Goal: Task Accomplishment & Management: Manage account settings

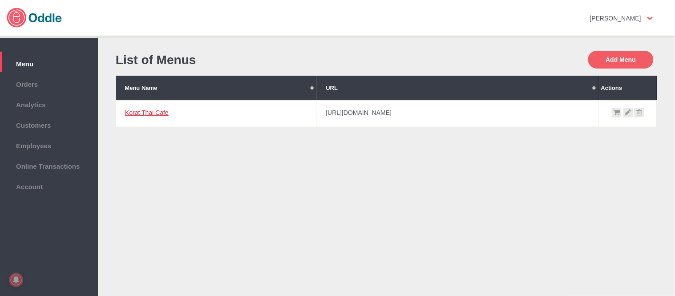
click at [145, 111] on link "Korat Thai Cafe" at bounding box center [147, 112] width 44 height 7
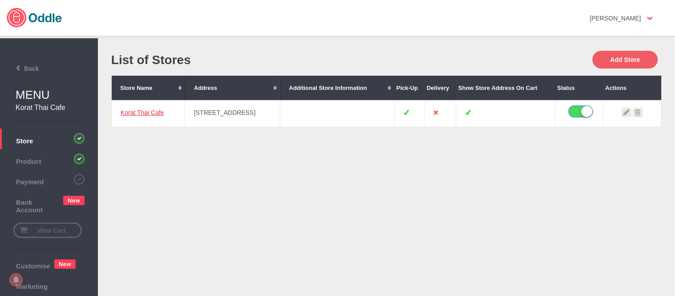
click at [138, 114] on link "Korat Thai Cafe" at bounding box center [143, 112] width 44 height 7
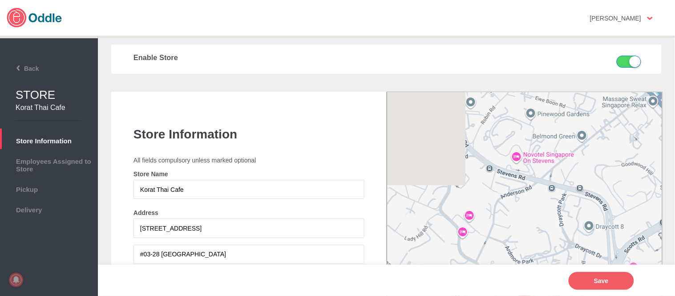
click at [56, 192] on li "Pickup" at bounding box center [49, 187] width 98 height 20
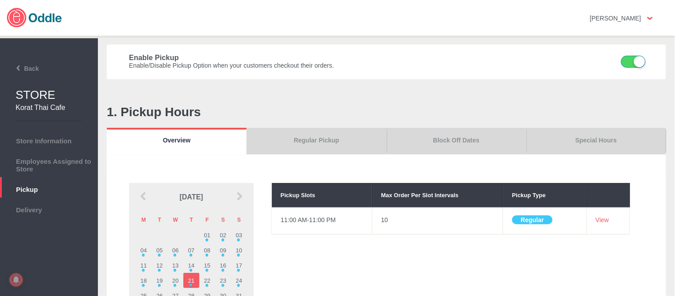
click at [485, 141] on link "Block Off Dates" at bounding box center [456, 141] width 140 height 27
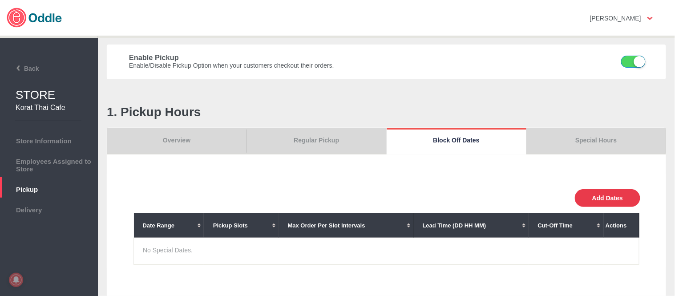
click at [623, 198] on button "Add Dates" at bounding box center [607, 198] width 65 height 18
select select "0"
type input "0"
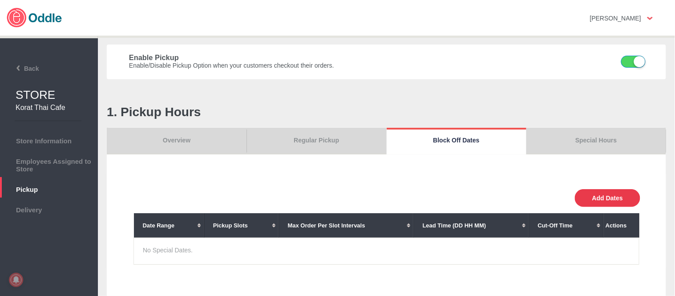
type input "30"
select select "11:00 AM"
select select "11:00 PM"
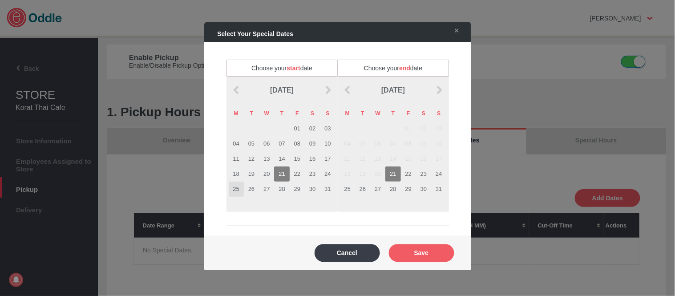
click at [233, 190] on td "25" at bounding box center [236, 188] width 15 height 15
click at [370, 188] on td "27" at bounding box center [377, 188] width 15 height 15
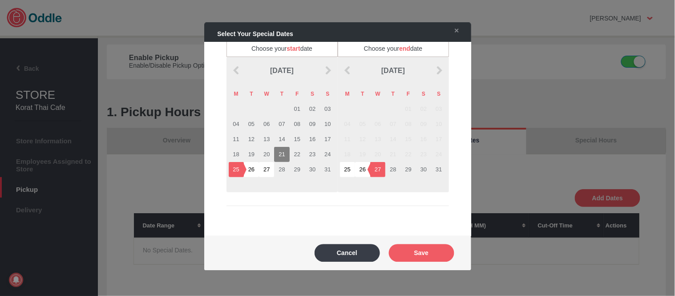
scroll to position [30, 0]
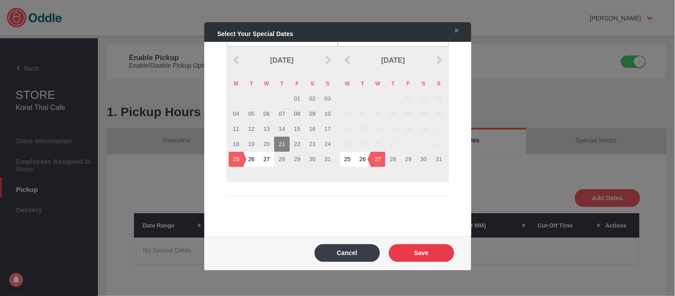
click at [445, 254] on button "Save" at bounding box center [421, 253] width 65 height 18
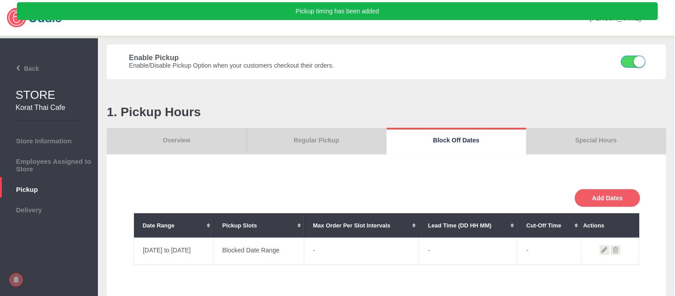
click at [154, 138] on link "Overview" at bounding box center [177, 141] width 140 height 27
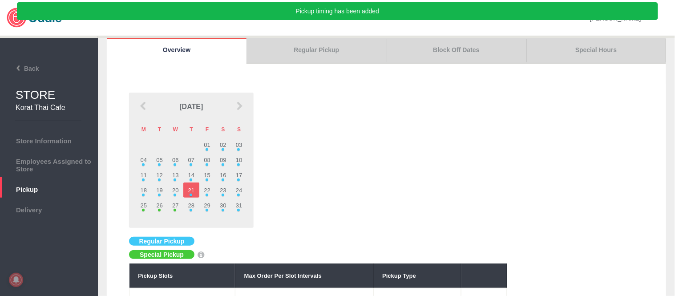
scroll to position [99, 0]
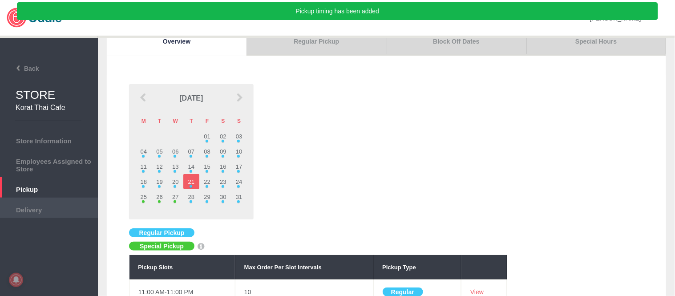
click at [37, 208] on span "Delivery" at bounding box center [48, 209] width 89 height 10
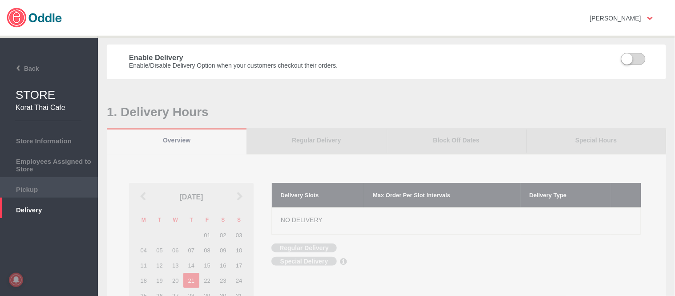
click at [54, 188] on span "Pickup" at bounding box center [48, 188] width 89 height 10
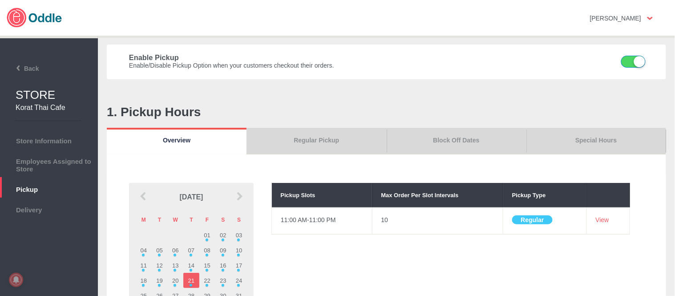
click at [56, 206] on span "Delivery" at bounding box center [48, 209] width 89 height 10
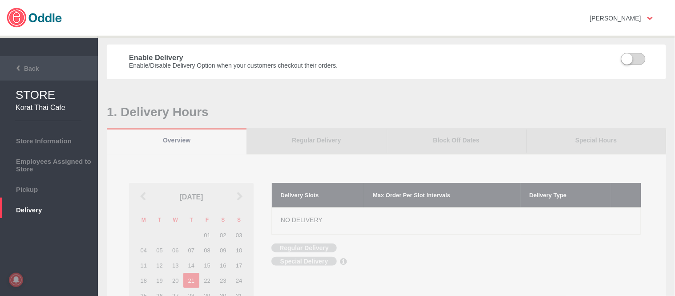
click at [30, 62] on li "Back" at bounding box center [49, 68] width 98 height 24
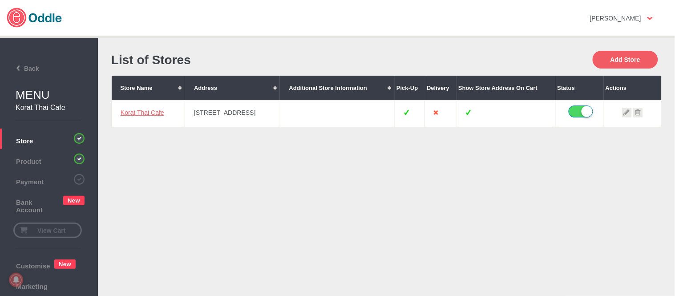
click at [30, 62] on li "Back" at bounding box center [49, 68] width 98 height 24
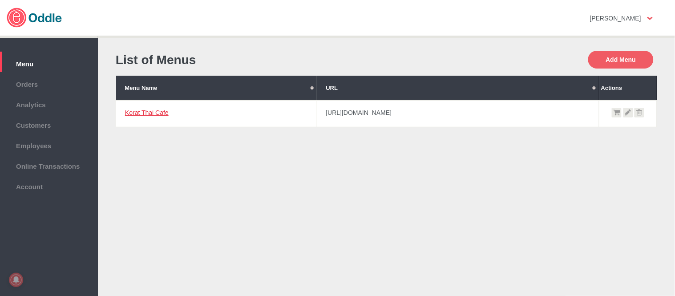
click at [136, 110] on link "Korat Thai Cafe" at bounding box center [147, 112] width 44 height 7
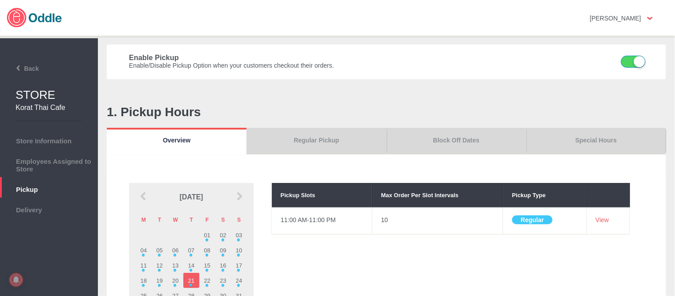
click at [40, 208] on span "Delivery" at bounding box center [48, 209] width 89 height 10
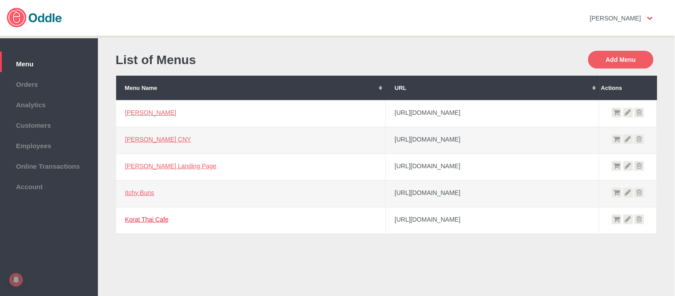
click at [134, 220] on link "Korat Thai Cafe" at bounding box center [147, 219] width 44 height 7
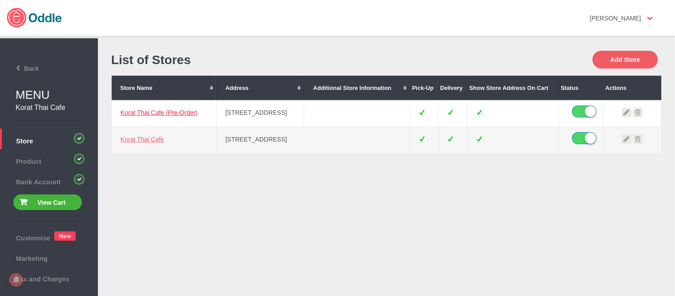
click at [139, 109] on link "Korat Thai Cafe (Pre-Order)" at bounding box center [159, 112] width 77 height 7
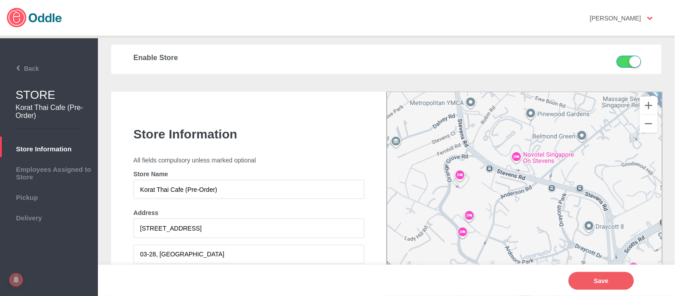
click at [49, 189] on li "Pickup" at bounding box center [49, 195] width 98 height 20
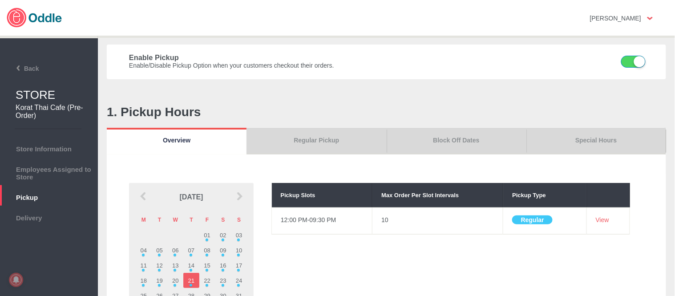
click at [473, 142] on link "Block Off Dates" at bounding box center [456, 141] width 140 height 27
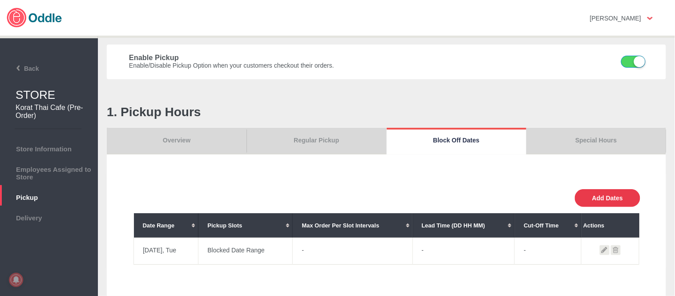
click at [620, 197] on button "Add Dates" at bounding box center [607, 198] width 65 height 18
select select "0"
type input "0"
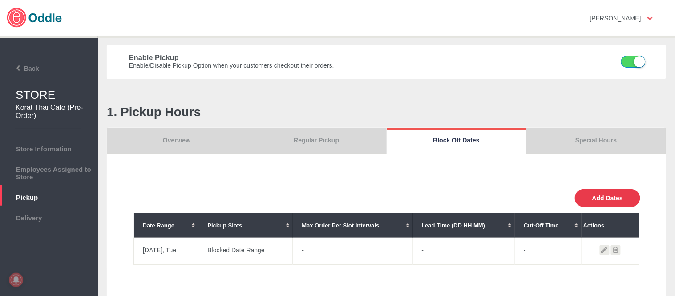
type input "30"
select select "11:00 AM"
select select "11:00 PM"
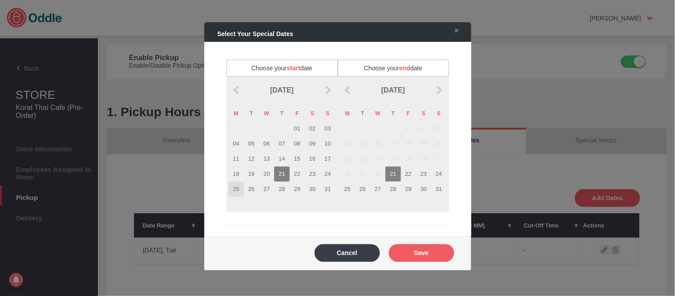
click at [229, 190] on td "25" at bounding box center [236, 188] width 15 height 15
click at [375, 190] on td "27" at bounding box center [377, 188] width 15 height 15
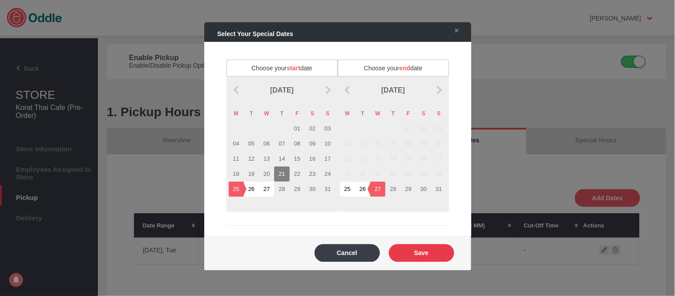
click at [427, 254] on button "Save" at bounding box center [421, 253] width 65 height 18
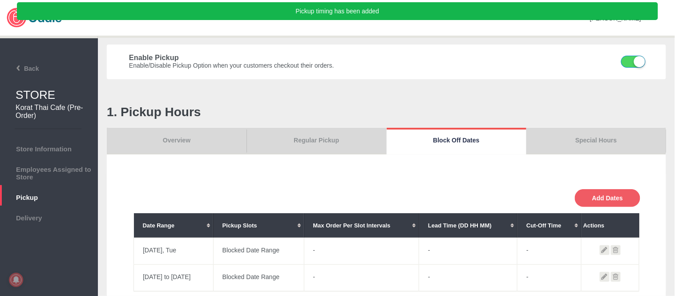
click at [197, 141] on link "Overview" at bounding box center [177, 141] width 140 height 27
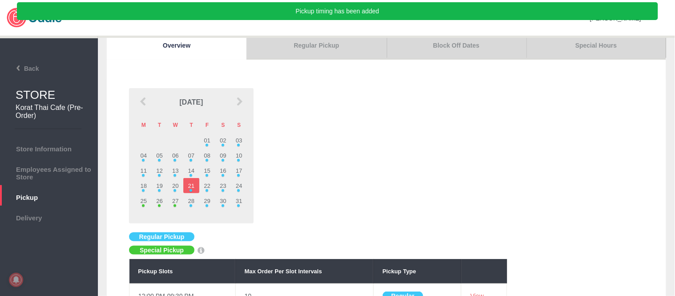
scroll to position [99, 0]
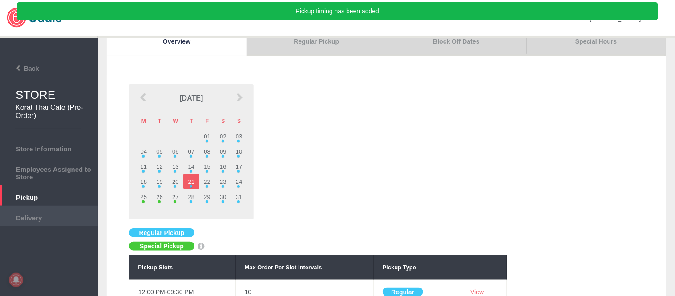
click at [24, 212] on span "Delivery" at bounding box center [48, 217] width 89 height 10
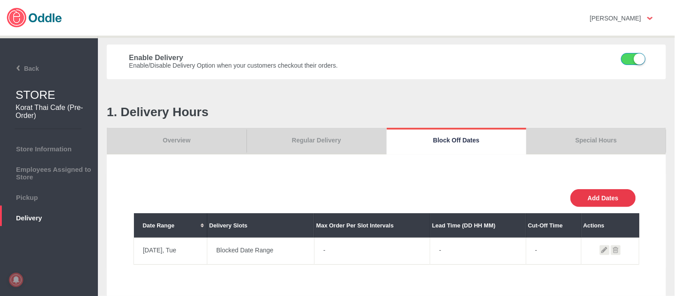
click at [579, 200] on button "Add Dates" at bounding box center [602, 198] width 65 height 18
select select "0"
type input "0"
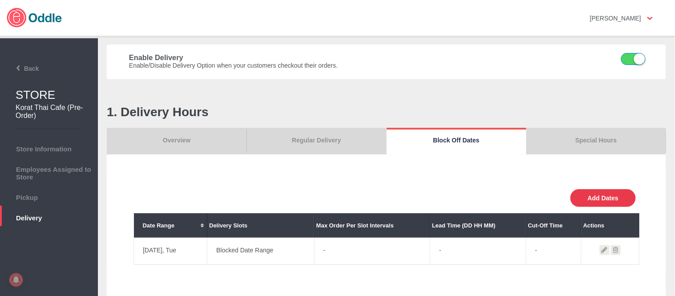
type input "30"
select select "11:00 AM"
select select "11:00 PM"
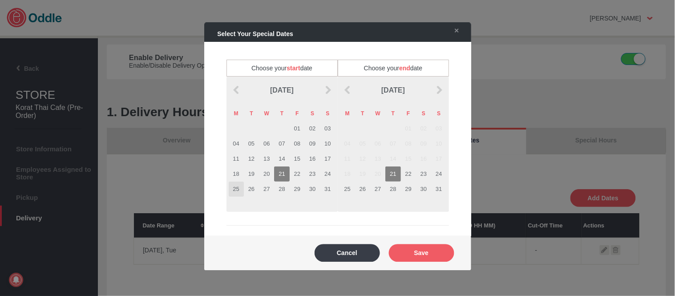
click at [232, 186] on td "25" at bounding box center [236, 188] width 15 height 15
click at [373, 189] on td "27" at bounding box center [377, 188] width 15 height 15
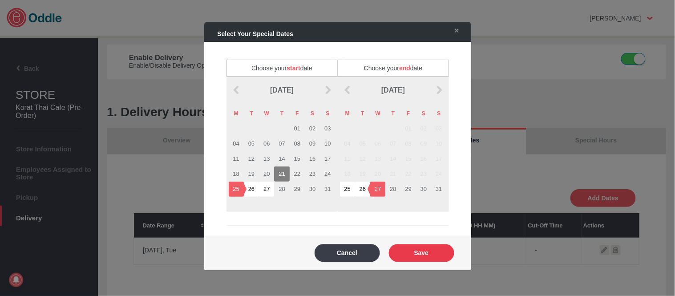
click at [430, 257] on button "Save" at bounding box center [421, 253] width 65 height 18
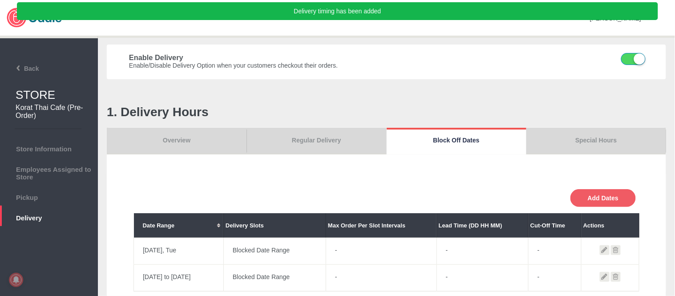
click at [192, 141] on link "Overview" at bounding box center [177, 141] width 140 height 27
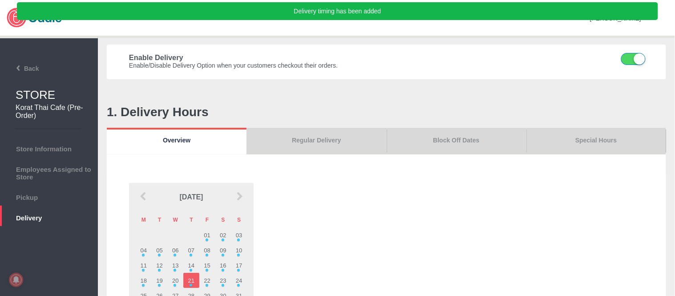
scroll to position [49, 0]
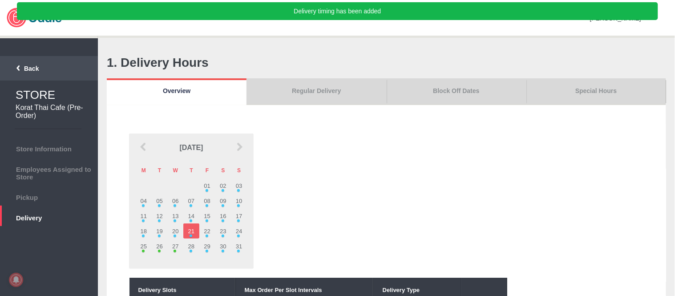
click at [36, 68] on li "Back" at bounding box center [49, 68] width 98 height 24
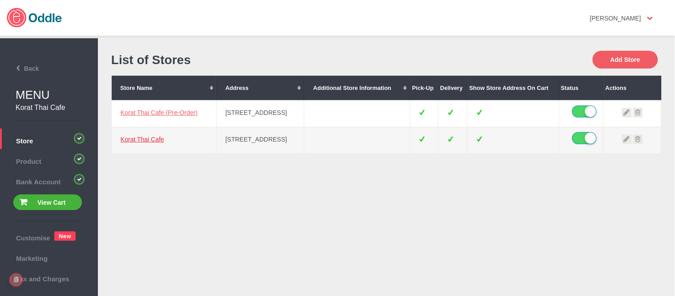
click at [145, 137] on link "Korat Thai Cafe" at bounding box center [143, 139] width 44 height 7
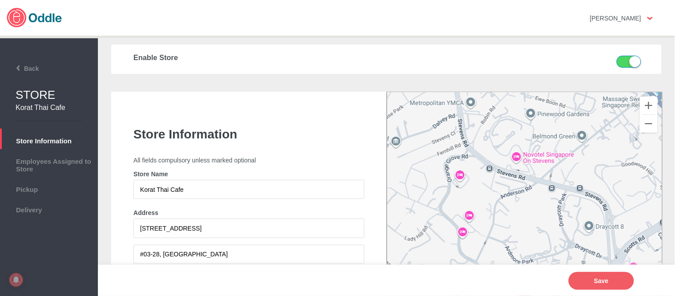
click at [46, 192] on li "Pickup" at bounding box center [49, 187] width 98 height 20
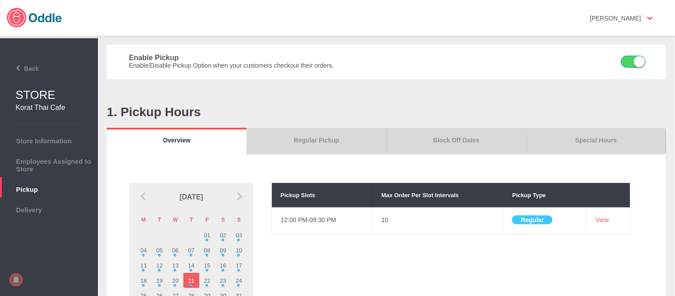
click at [487, 143] on link "Block Off Dates" at bounding box center [456, 141] width 140 height 27
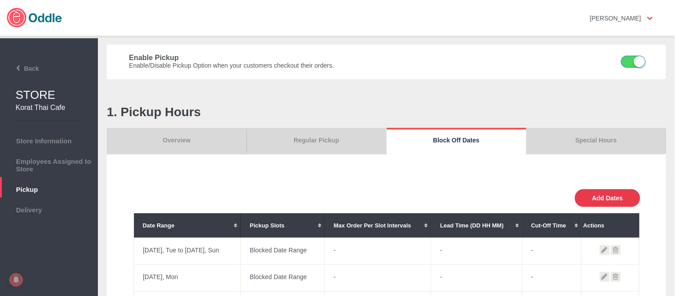
click at [599, 197] on button "Add Dates" at bounding box center [607, 198] width 65 height 18
select select "0"
type input "0"
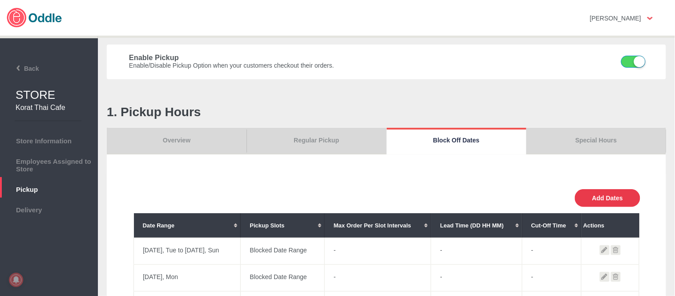
type input "30"
select select "11:00 AM"
select select "11:00 PM"
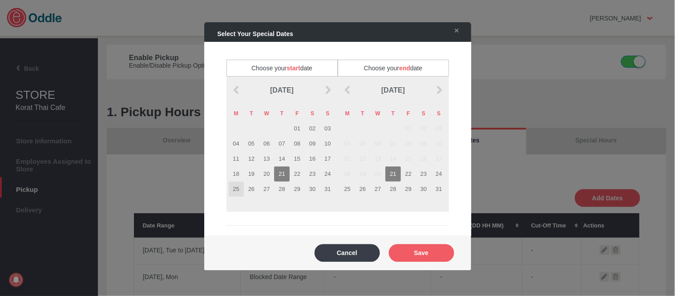
click at [231, 189] on td "25" at bounding box center [236, 188] width 15 height 15
click at [376, 190] on td "27" at bounding box center [377, 188] width 15 height 15
click at [417, 242] on div "Cancel Save" at bounding box center [337, 252] width 249 height 30
click at [185, 136] on div at bounding box center [337, 148] width 675 height 296
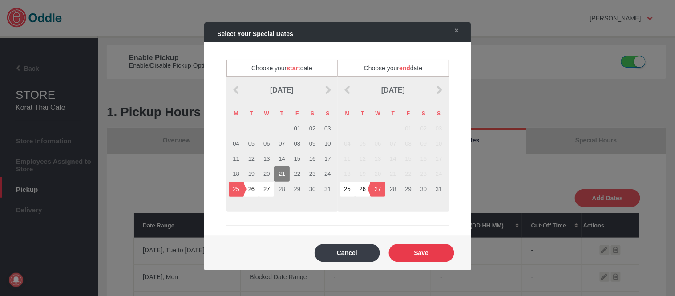
click at [428, 251] on button "Save" at bounding box center [421, 253] width 65 height 18
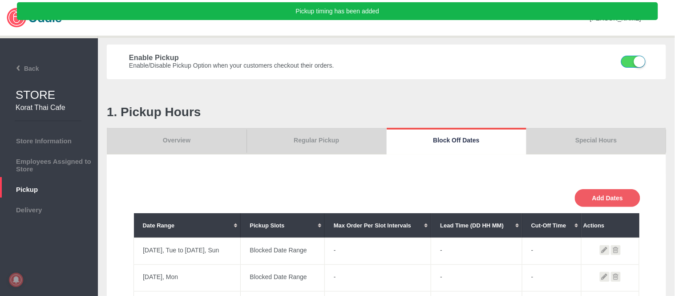
click at [168, 134] on link "Overview" at bounding box center [177, 141] width 140 height 27
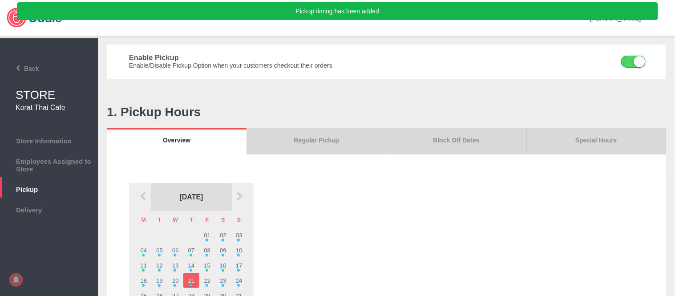
scroll to position [49, 0]
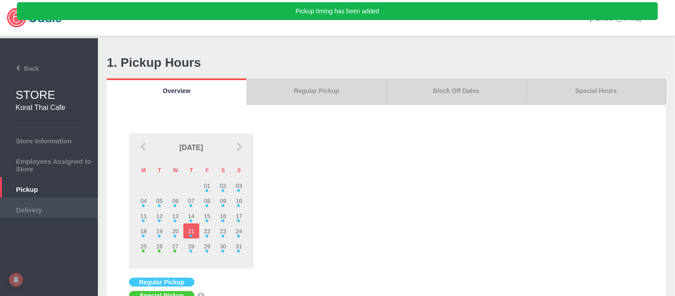
click at [31, 206] on span "Delivery" at bounding box center [48, 209] width 89 height 10
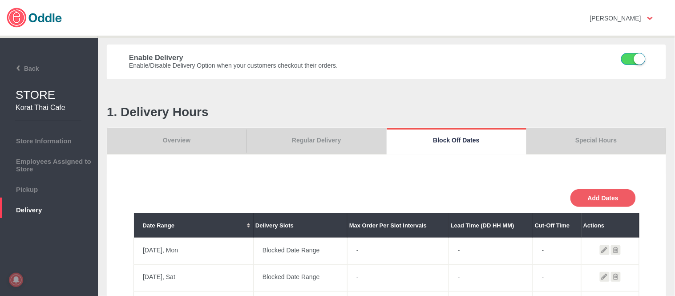
drag, startPoint x: 599, startPoint y: 200, endPoint x: 425, endPoint y: 224, distance: 175.5
click at [599, 200] on button "Add Dates" at bounding box center [602, 198] width 65 height 18
select select "0"
type input "0"
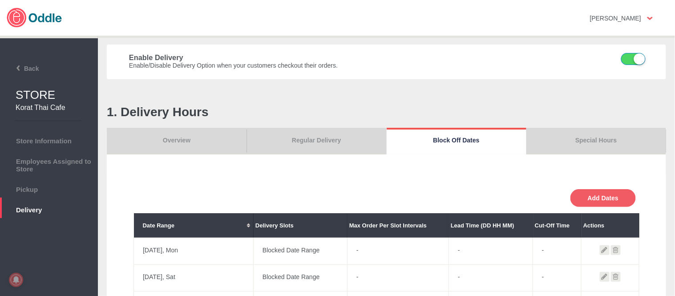
type input "0"
type input "30"
select select "11:00 AM"
select select "11:00 PM"
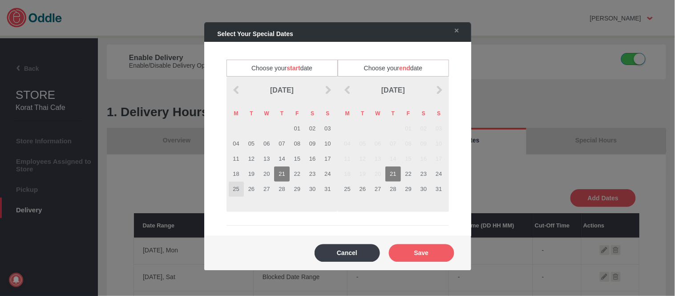
click at [234, 192] on td "25" at bounding box center [236, 188] width 15 height 15
click at [380, 193] on td "27" at bounding box center [377, 188] width 15 height 15
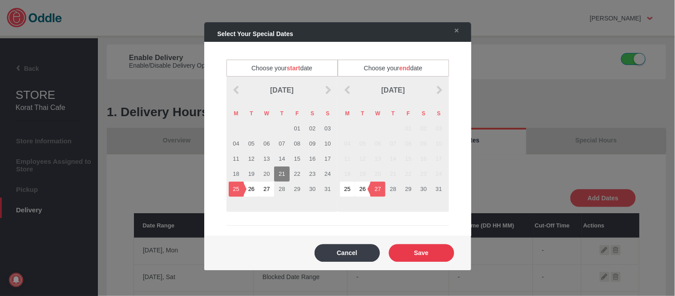
click at [424, 248] on button "Save" at bounding box center [421, 253] width 65 height 18
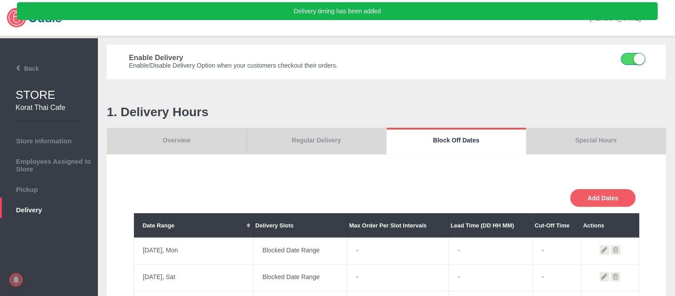
click at [150, 144] on link "Overview" at bounding box center [177, 141] width 140 height 27
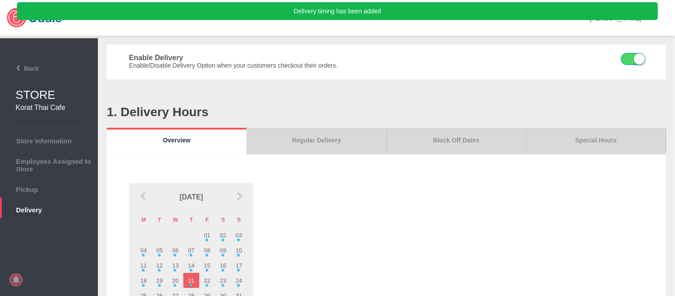
scroll to position [49, 0]
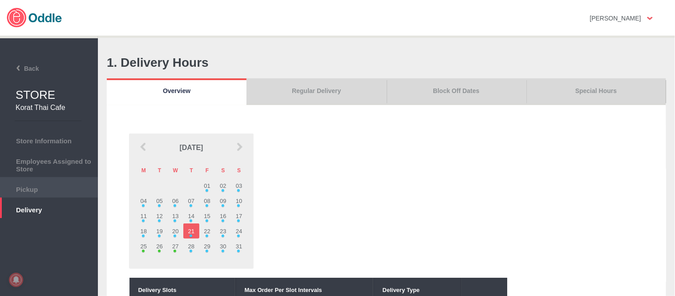
click at [38, 189] on span "Pickup" at bounding box center [48, 188] width 89 height 10
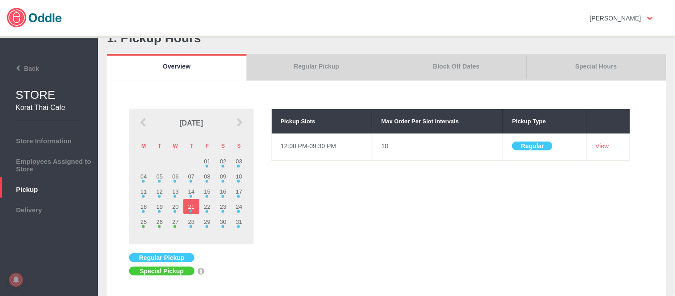
scroll to position [148, 0]
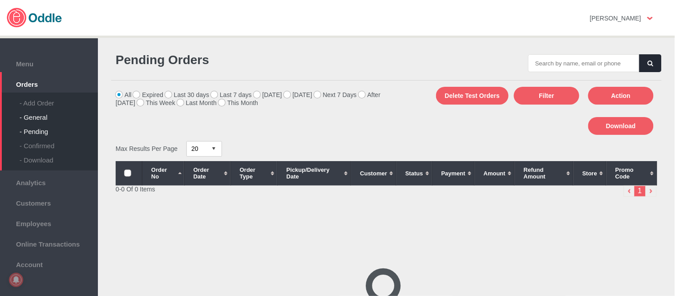
click at [28, 114] on div "- General" at bounding box center [59, 114] width 78 height 14
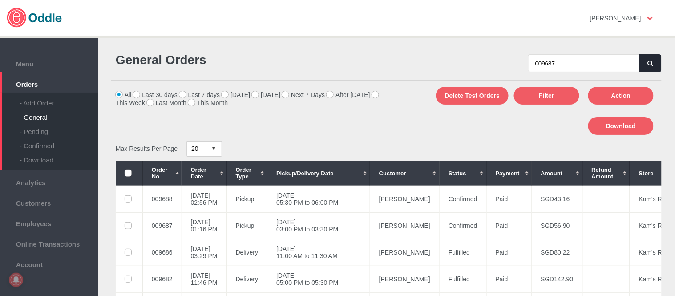
type input "009687"
click at [642, 66] on button "button" at bounding box center [650, 63] width 22 height 18
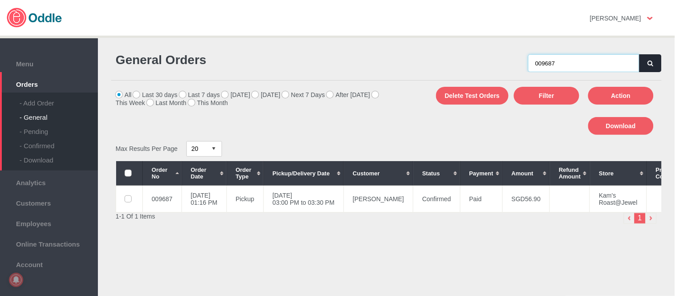
drag, startPoint x: 483, startPoint y: 64, endPoint x: 350, endPoint y: 90, distance: 136.0
click at [369, 64] on div "General Orders 009687" at bounding box center [386, 62] width 550 height 36
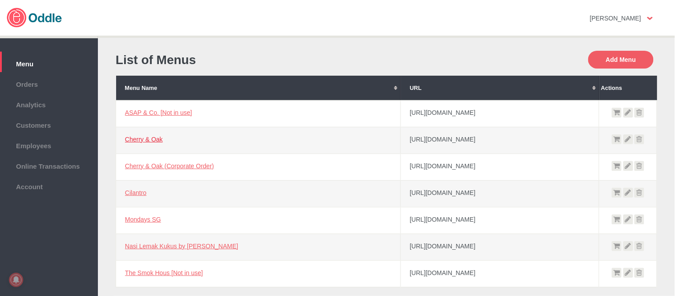
click at [149, 137] on link "Cherry & Oak" at bounding box center [144, 139] width 38 height 7
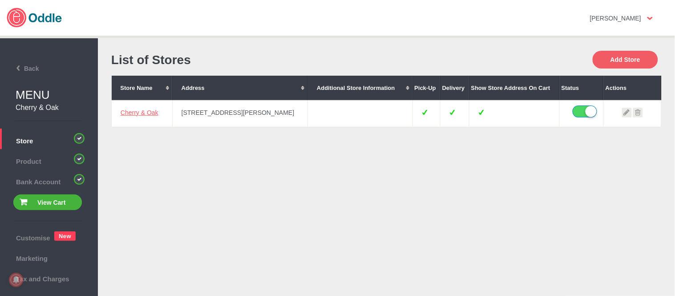
click at [145, 106] on td "Cherry & Oak" at bounding box center [142, 113] width 61 height 27
click at [149, 112] on link "Cherry & Oak" at bounding box center [140, 112] width 38 height 7
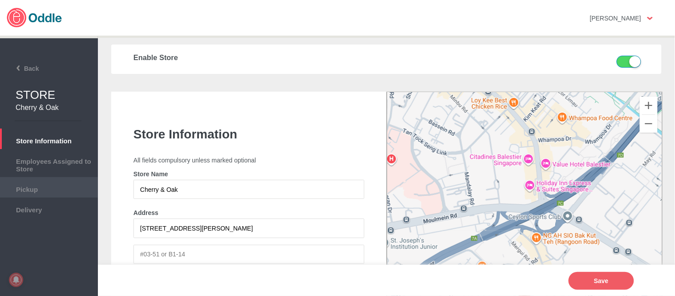
click at [56, 185] on span "Pickup" at bounding box center [48, 188] width 89 height 10
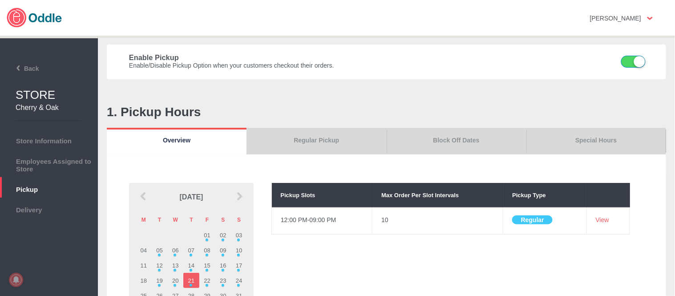
click at [588, 145] on link "Special Hours" at bounding box center [596, 141] width 140 height 27
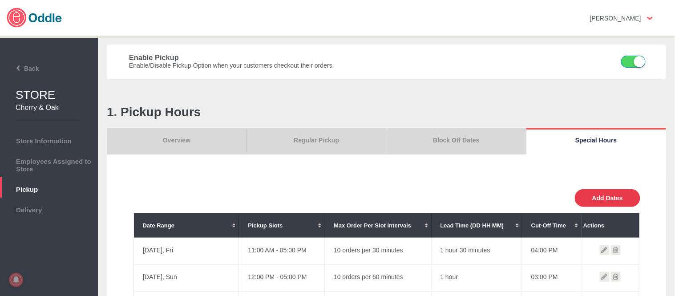
click at [611, 197] on button "Add Dates" at bounding box center [607, 198] width 65 height 18
select select "30"
type input "10"
type input "0"
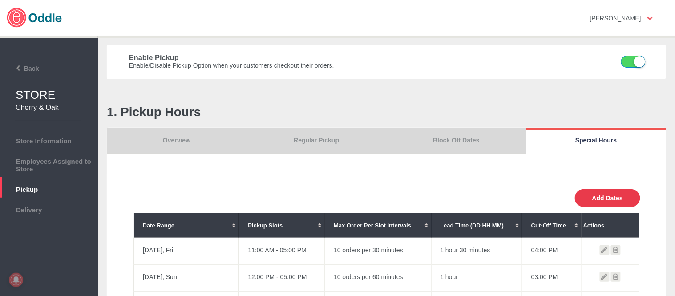
type input "30"
select select "11:00 AM"
select select "11:00 PM"
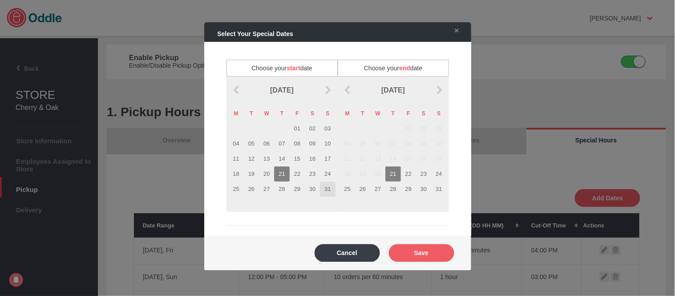
click at [334, 188] on td "31" at bounding box center [327, 188] width 15 height 15
click at [436, 192] on td "31" at bounding box center [438, 188] width 15 height 15
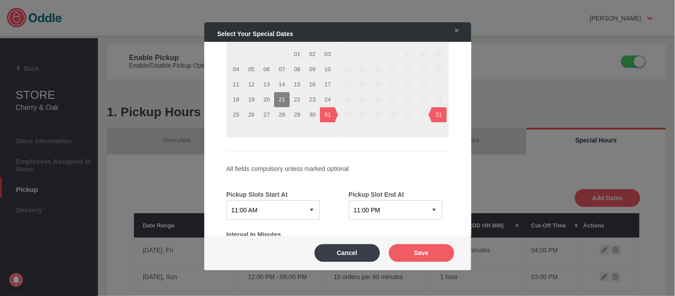
scroll to position [99, 0]
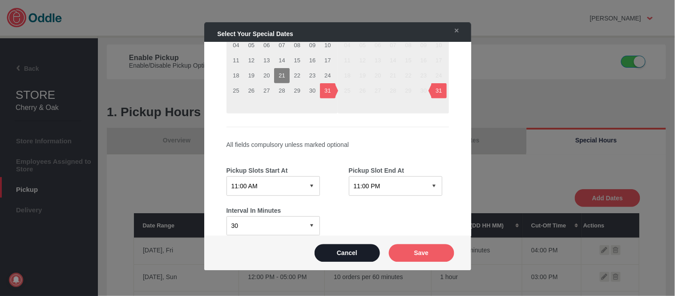
click at [349, 258] on button "Cancel" at bounding box center [346, 253] width 65 height 18
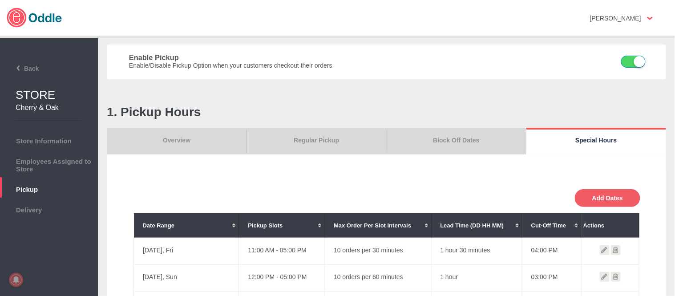
click at [160, 136] on link "Overview" at bounding box center [177, 141] width 140 height 27
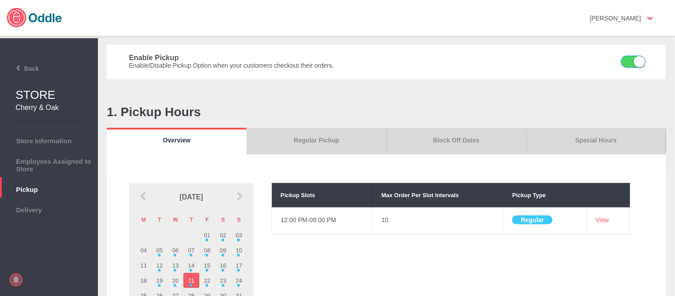
click at [610, 139] on link "Special Hours" at bounding box center [596, 141] width 140 height 27
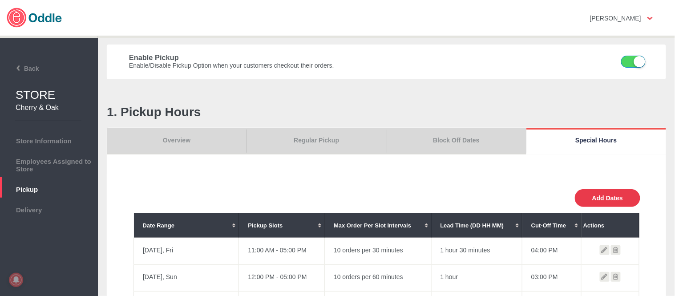
click at [601, 194] on button "Add Dates" at bounding box center [607, 198] width 65 height 18
select select "11:00 AM"
select select "11:00 PM"
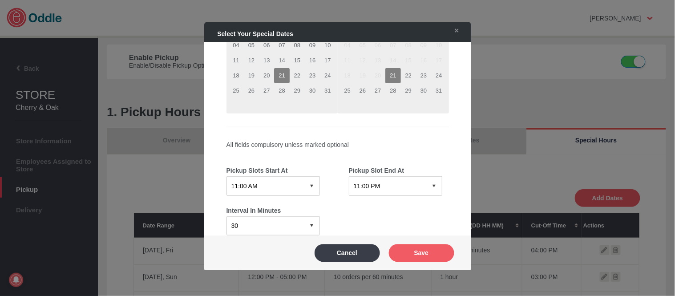
scroll to position [100, 0]
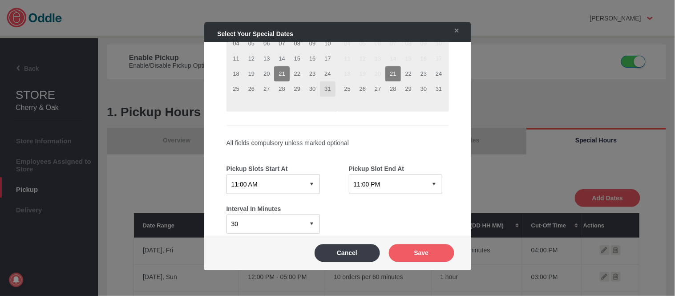
click at [330, 83] on td "31" at bounding box center [327, 88] width 15 height 15
click at [443, 89] on td "31" at bounding box center [438, 88] width 15 height 15
click at [284, 180] on select "12:15 AM 12:30 AM 12:45 AM 01:00 AM 01:15 AM 01:30 AM 01:45 AM 02:00 AM 02:15 A…" at bounding box center [272, 183] width 93 height 19
select select "05:00 PM"
click at [226, 174] on select "12:15 AM 12:30 AM 12:45 AM 01:00 AM 01:15 AM 01:30 AM 01:45 AM 02:00 AM 02:15 A…" at bounding box center [272, 183] width 93 height 19
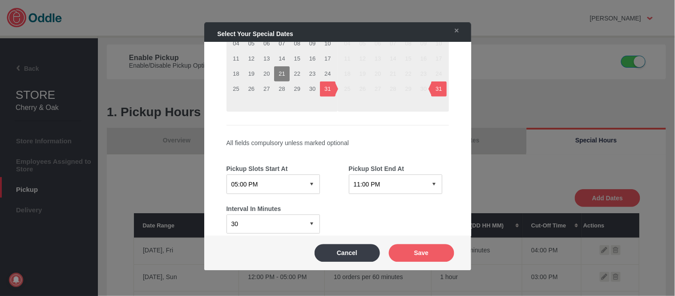
click at [388, 174] on select "12:15 AM 12:30 AM 12:45 AM 01:00 AM 01:15 AM 01:30 AM 01:45 AM 02:00 AM 02:15 A…" at bounding box center [395, 183] width 93 height 19
select select "09:00 PM"
click at [349, 174] on select "12:15 AM 12:30 AM 12:45 AM 01:00 AM 01:15 AM 01:30 AM 01:45 AM 02:00 AM 02:15 A…" at bounding box center [395, 183] width 93 height 19
click at [421, 253] on button "Save" at bounding box center [421, 253] width 65 height 18
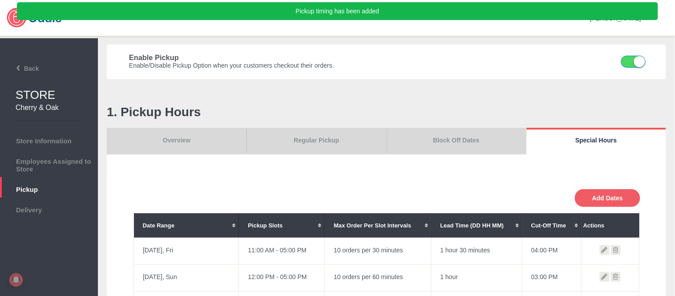
click at [197, 139] on link "Overview" at bounding box center [177, 141] width 140 height 27
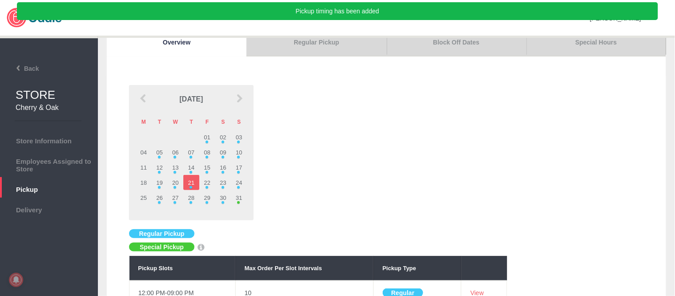
scroll to position [99, 0]
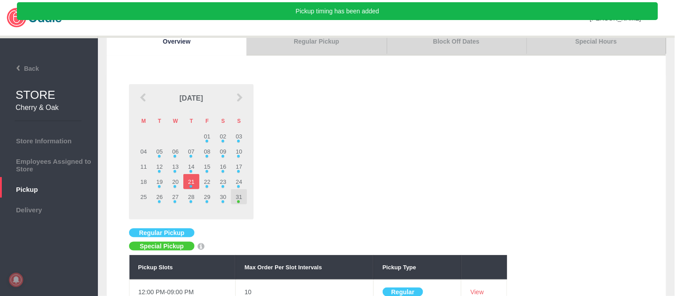
click at [242, 200] on td "31" at bounding box center [239, 196] width 16 height 15
click at [338, 51] on link "Regular Pickup" at bounding box center [316, 42] width 140 height 27
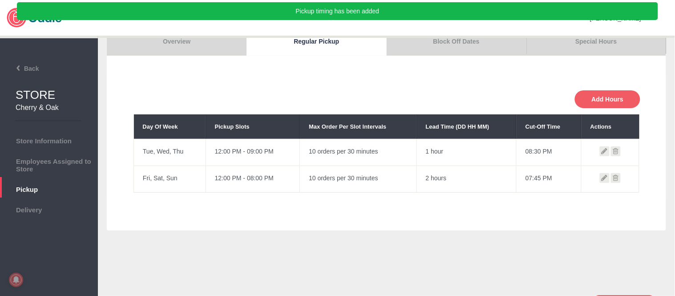
click at [471, 49] on link "Block Off Dates" at bounding box center [456, 42] width 140 height 27
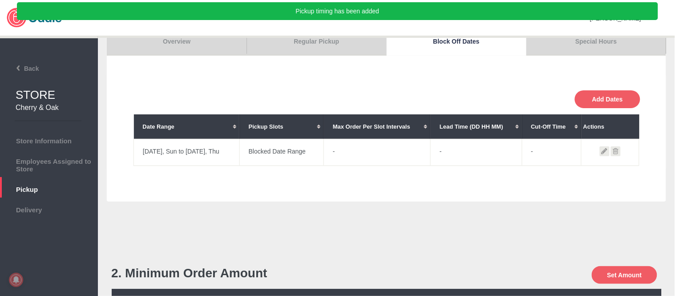
click at [194, 49] on link "Overview" at bounding box center [177, 42] width 140 height 27
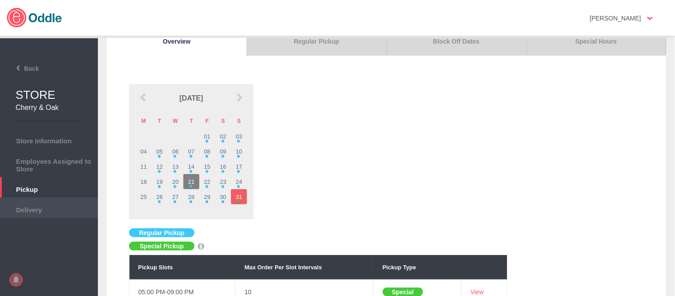
click at [42, 206] on span "Delivery" at bounding box center [48, 209] width 89 height 10
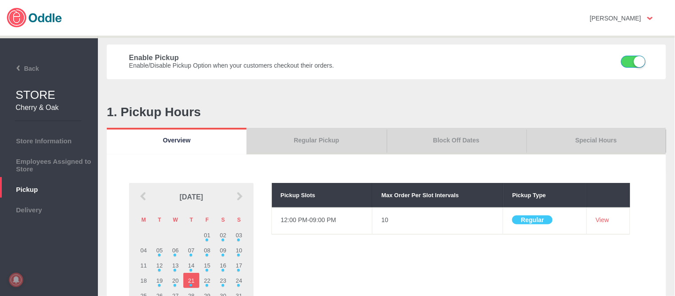
scroll to position [99, 0]
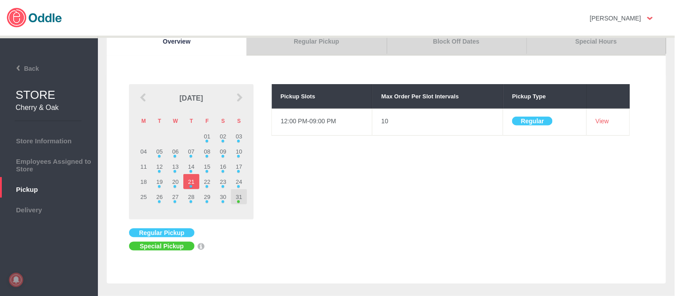
click at [234, 198] on td "31" at bounding box center [239, 196] width 16 height 15
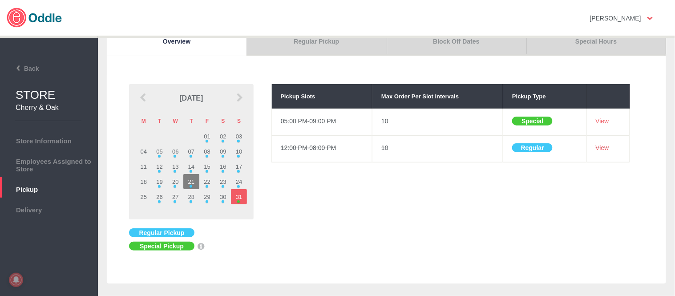
scroll to position [49, 0]
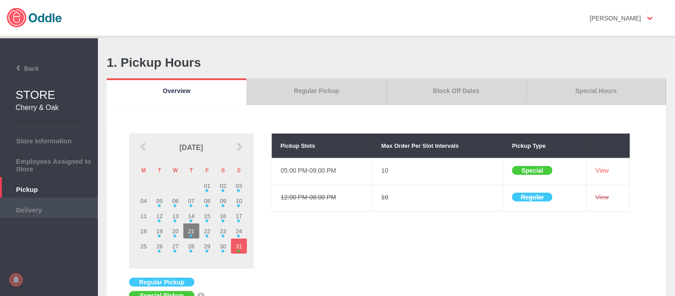
click at [63, 210] on span "Delivery" at bounding box center [48, 209] width 89 height 10
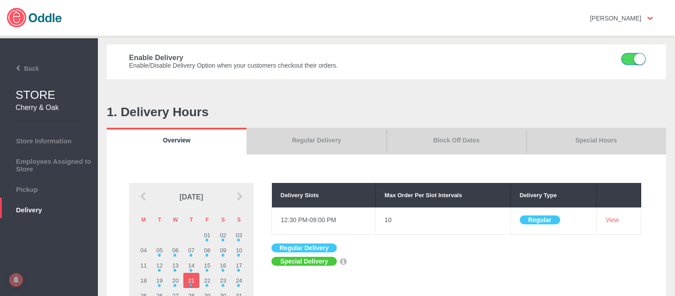
click at [588, 138] on link "Special Hours" at bounding box center [596, 141] width 140 height 27
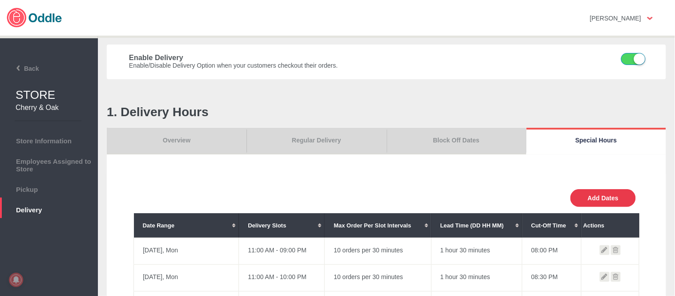
click at [627, 189] on button "Add Dates" at bounding box center [602, 198] width 65 height 18
select select "30"
type input "10"
type input "0"
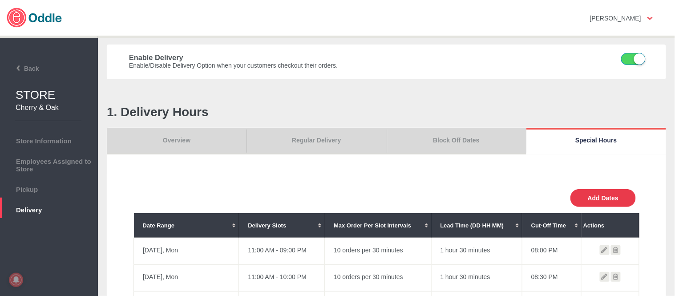
type input "30"
select select "11:00 AM"
select select "11:00 PM"
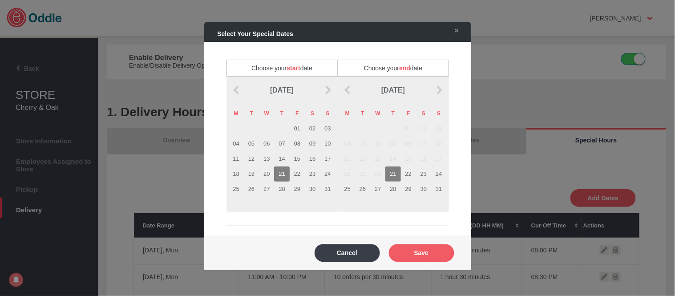
click at [330, 188] on td "31" at bounding box center [327, 188] width 15 height 15
click at [438, 188] on td "31" at bounding box center [438, 188] width 15 height 15
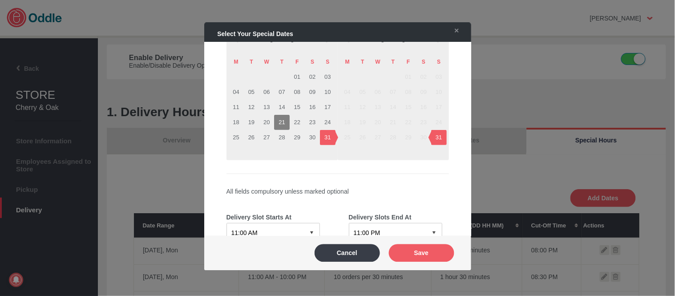
scroll to position [99, 0]
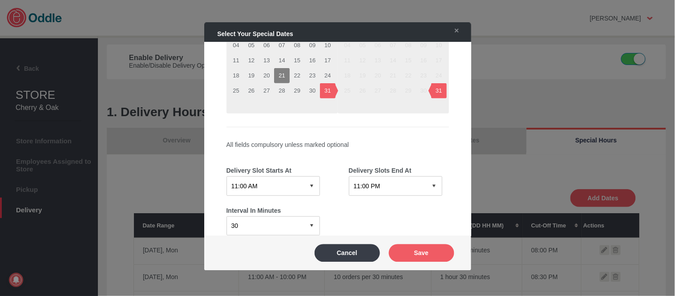
click at [277, 181] on select "12:15 AM 12:30 AM 12:45 AM 01:00 AM 01:15 AM 01:30 AM 01:45 AM 02:00 AM 02:15 A…" at bounding box center [272, 185] width 93 height 19
select select "05:00 PM"
click at [226, 176] on select "12:15 AM 12:30 AM 12:45 AM 01:00 AM 01:15 AM 01:30 AM 01:45 AM 02:00 AM 02:15 A…" at bounding box center [272, 185] width 93 height 19
click at [387, 183] on select "12:15 AM 12:30 AM 12:45 AM 01:00 AM 01:15 AM 01:30 AM 01:45 AM 02:00 AM 02:15 A…" at bounding box center [395, 185] width 93 height 19
select select "09:00 PM"
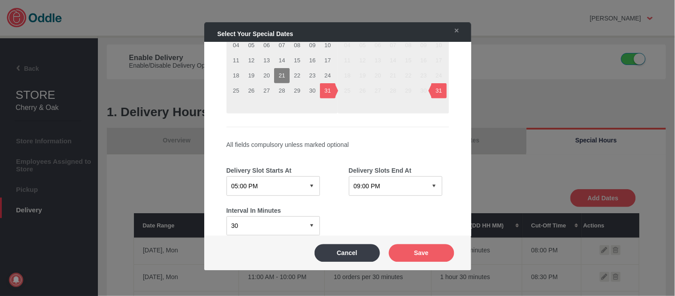
click at [349, 176] on select "12:15 AM 12:30 AM 12:45 AM 01:00 AM 01:15 AM 01:30 AM 01:45 AM 02:00 AM 02:15 A…" at bounding box center [395, 185] width 93 height 19
click at [433, 259] on button "Save" at bounding box center [421, 253] width 65 height 18
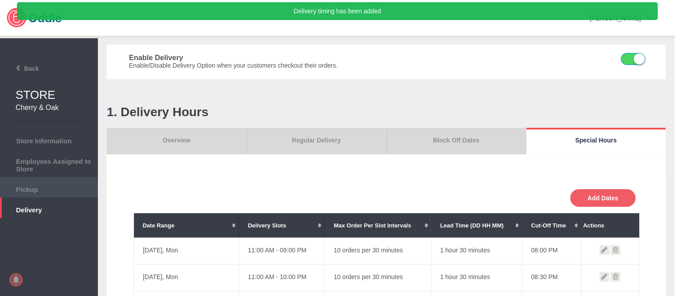
click at [79, 188] on span "Pickup" at bounding box center [48, 188] width 89 height 10
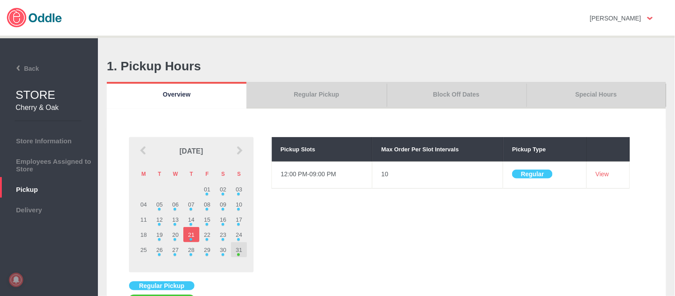
scroll to position [99, 0]
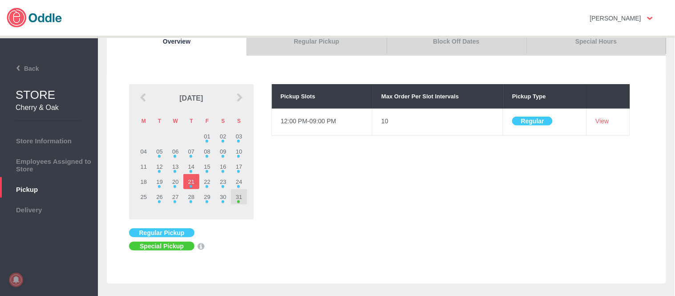
click at [238, 201] on div at bounding box center [238, 201] width 3 height 3
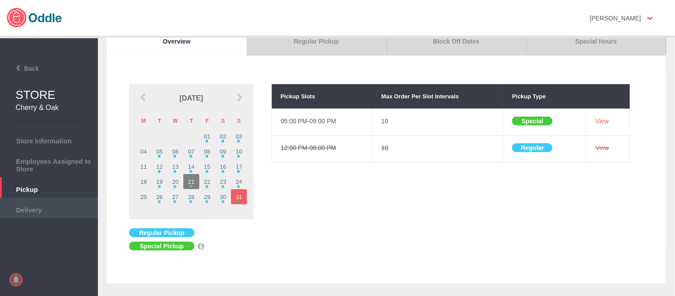
click at [63, 207] on span "Delivery" at bounding box center [48, 209] width 89 height 10
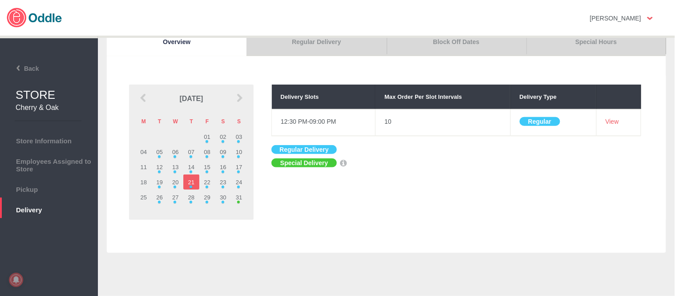
scroll to position [99, 0]
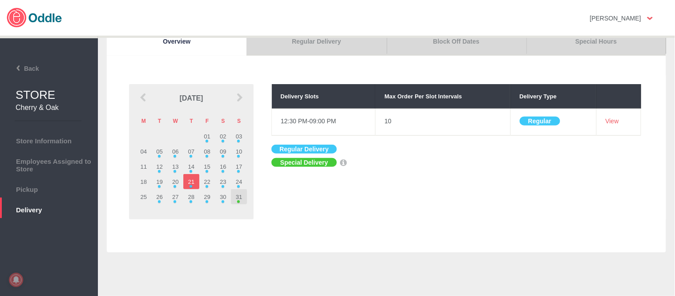
click at [238, 200] on div at bounding box center [238, 201] width 3 height 3
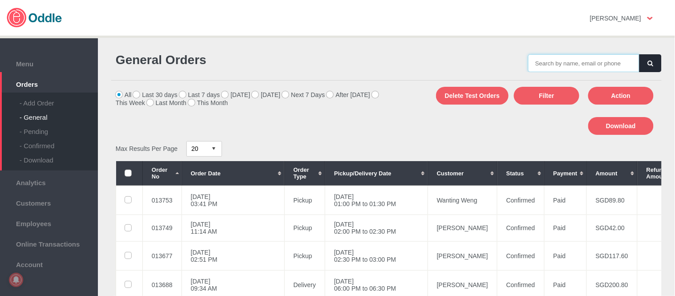
drag, startPoint x: 0, startPoint y: 0, endPoint x: 579, endPoint y: 64, distance: 582.5
click at [579, 64] on input "text" at bounding box center [583, 63] width 111 height 18
paste input "013752"
type input "013752"
click at [653, 66] on button "button" at bounding box center [650, 63] width 22 height 18
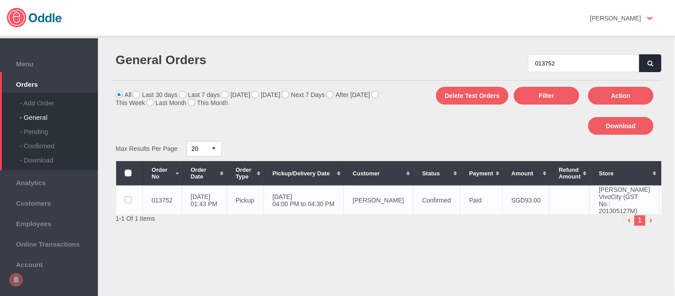
click at [125, 203] on label at bounding box center [129, 200] width 8 height 7
click at [0, 0] on input "checkbox" at bounding box center [0, 0] width 0 height 0
click at [639, 97] on button "Action" at bounding box center [620, 96] width 65 height 18
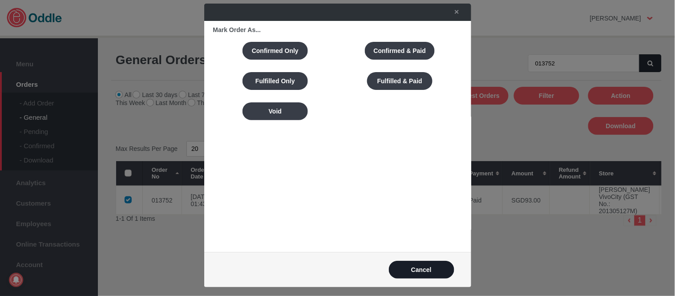
click at [436, 267] on button "Cancel" at bounding box center [421, 270] width 65 height 18
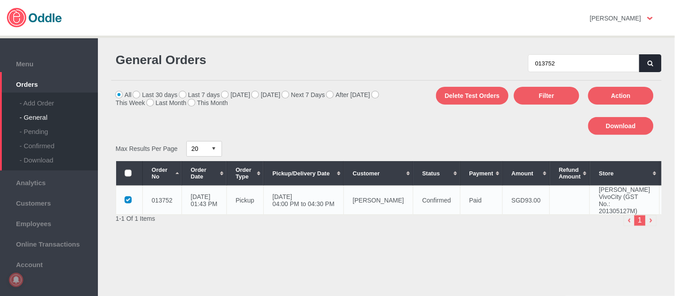
click at [119, 206] on td at bounding box center [129, 199] width 27 height 29
click at [127, 204] on label at bounding box center [129, 200] width 8 height 7
click at [0, 0] on input "checkbox" at bounding box center [0, 0] width 0 height 0
click at [647, 61] on icon "button" at bounding box center [649, 63] width 5 height 6
